Goal: Find specific page/section: Find specific page/section

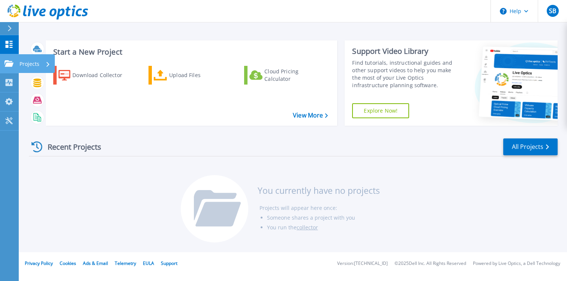
click at [13, 61] on icon at bounding box center [8, 63] width 9 height 6
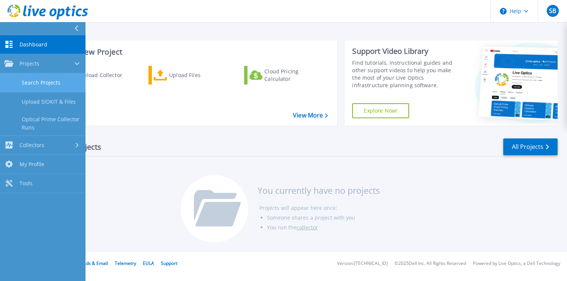
click at [35, 82] on link "Search Projects" at bounding box center [42, 82] width 85 height 19
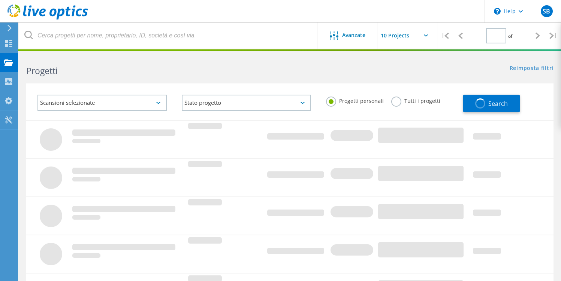
type input "1"
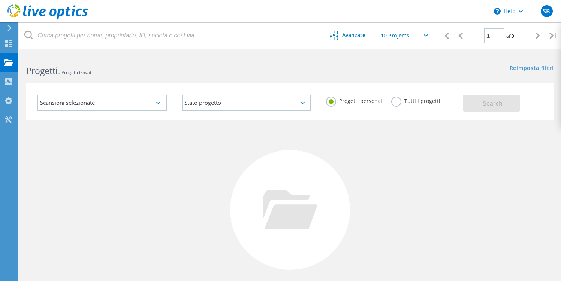
click at [400, 100] on label "Tutti i progetti" at bounding box center [415, 100] width 49 height 7
click at [0, 0] on input "Tutti i progetti" at bounding box center [0, 0] width 0 height 0
click at [490, 102] on span "Search" at bounding box center [492, 103] width 19 height 8
